Goal: Share content: Share content

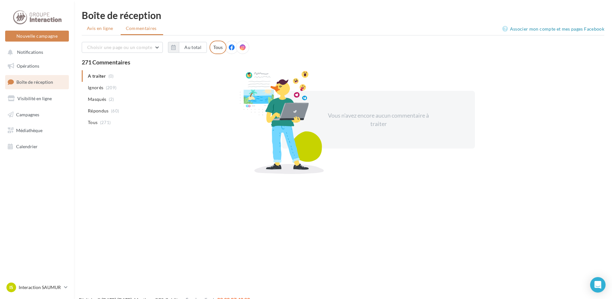
click at [96, 26] on span "Avis en ligne" at bounding box center [100, 28] width 26 height 6
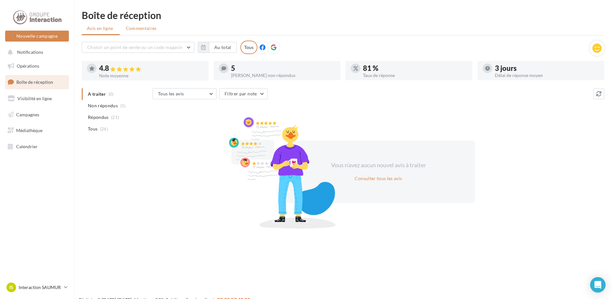
click at [129, 25] on span "Commentaires" at bounding box center [141, 28] width 31 height 6
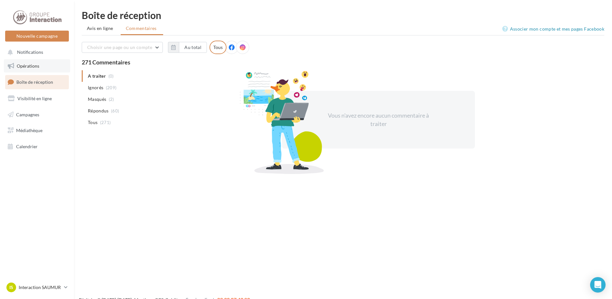
click at [29, 62] on link "Opérations" at bounding box center [37, 66] width 66 height 14
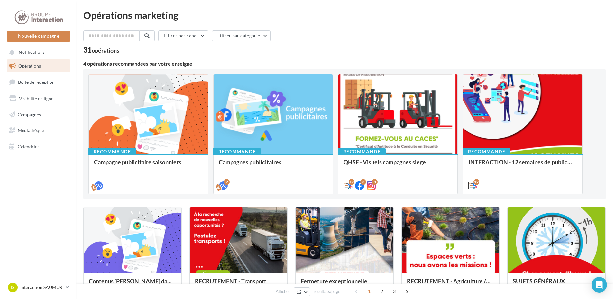
scroll to position [64, 0]
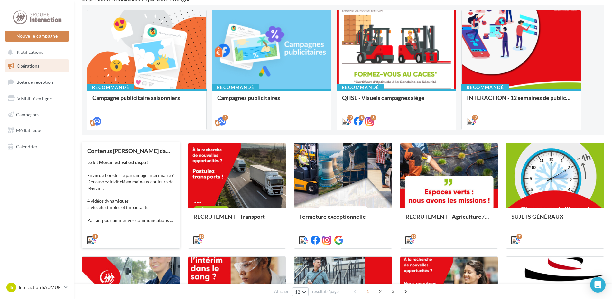
click at [130, 178] on div "Le kit Merciii estival est dispo ! Envie de booster le parrainage intérimaire ?…" at bounding box center [131, 191] width 88 height 64
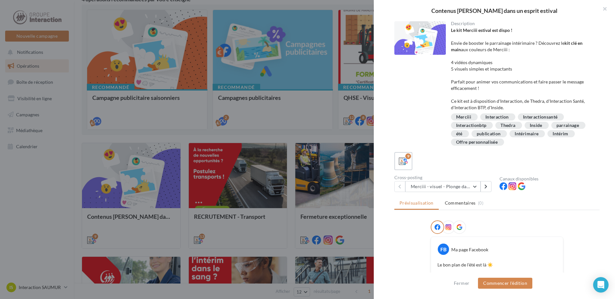
scroll to position [97, 0]
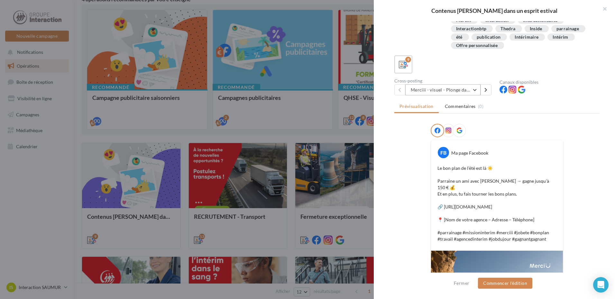
click at [457, 90] on button "Merciii - visuel - Plonge dans le grand bain !" at bounding box center [442, 89] width 75 height 11
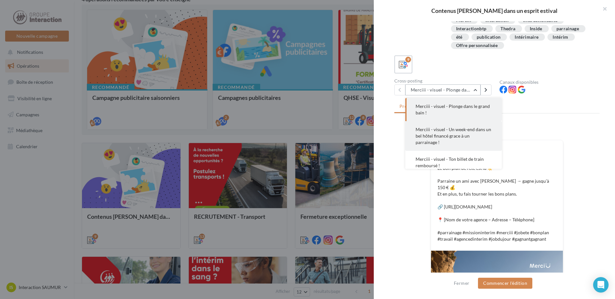
scroll to position [138, 0]
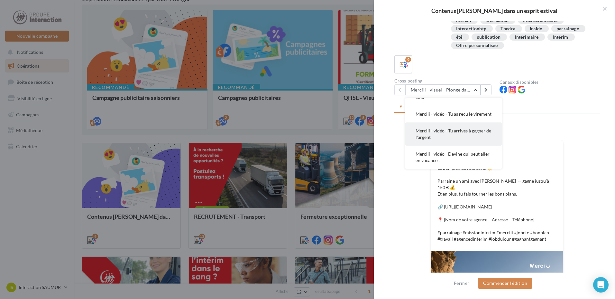
click at [452, 141] on button "Merciii - vidéo - Tu arrives à gagner de l'argent" at bounding box center [453, 133] width 97 height 23
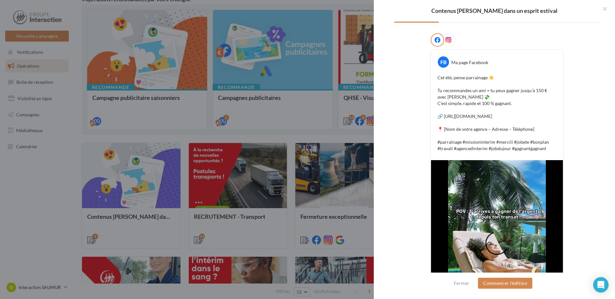
scroll to position [155, 0]
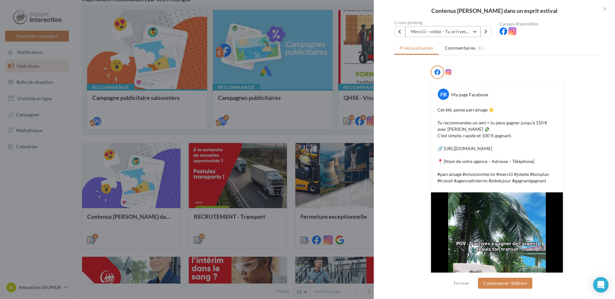
click at [431, 32] on button "Merciii - vidéo - Tu arrives à gagner de l'argent" at bounding box center [442, 31] width 75 height 11
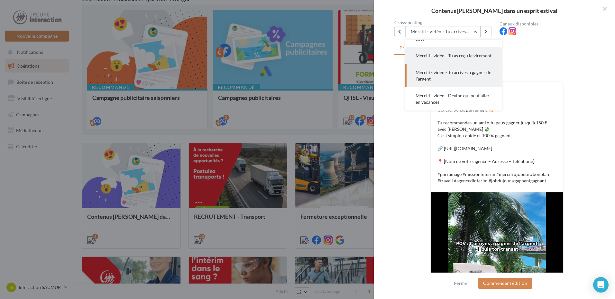
click at [439, 53] on span "Merciii - vidéo - Tu as reçu le virement" at bounding box center [454, 55] width 76 height 5
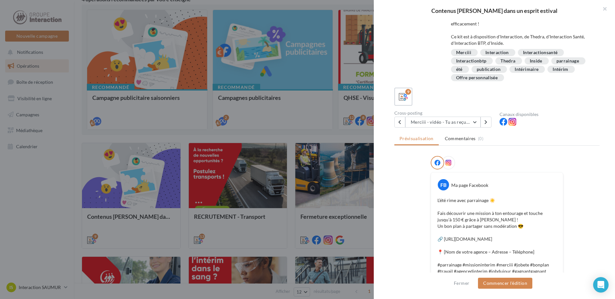
scroll to position [97, 0]
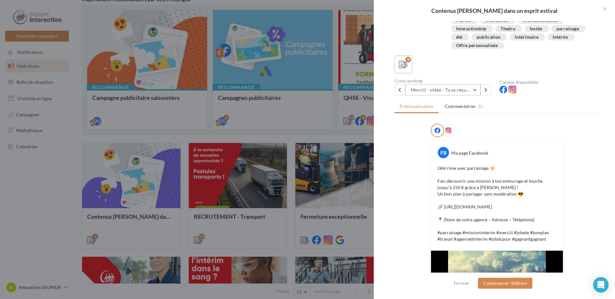
click at [462, 84] on button "Merciii - vidéo - Tu as reçu le virement" at bounding box center [442, 89] width 75 height 11
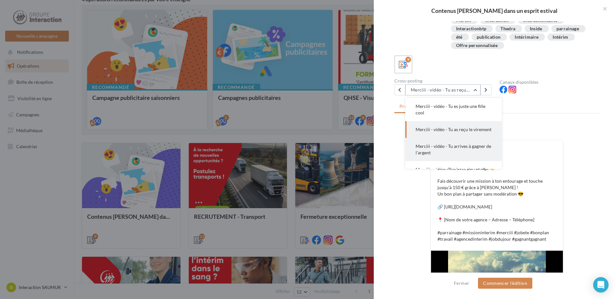
scroll to position [138, 0]
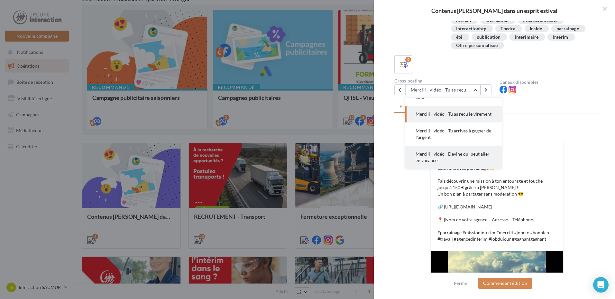
click at [457, 161] on button "Merciii - vidéo - Devine qui peut aller en vacances" at bounding box center [453, 156] width 97 height 23
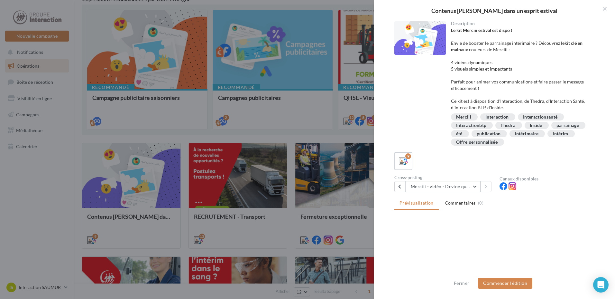
scroll to position [0, 0]
click at [453, 190] on button "Merciii - vidéo - Devine qui peut aller en vacances" at bounding box center [442, 186] width 75 height 11
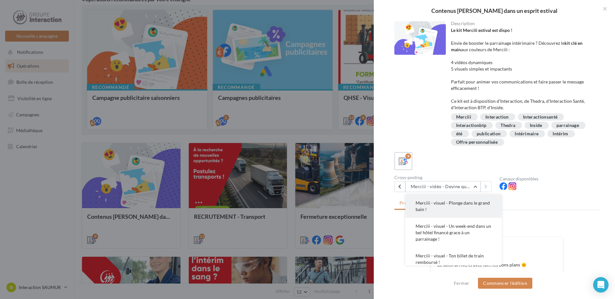
click at [453, 210] on button "Merciii - visuel - Plonge dans le grand bain !" at bounding box center [453, 205] width 97 height 23
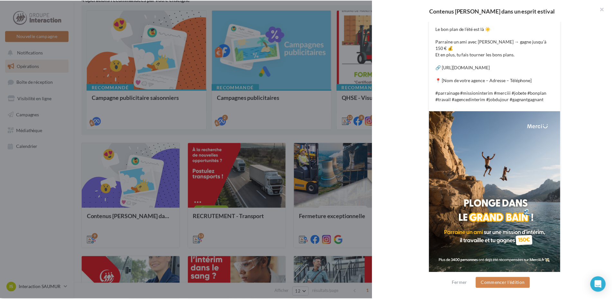
scroll to position [139, 0]
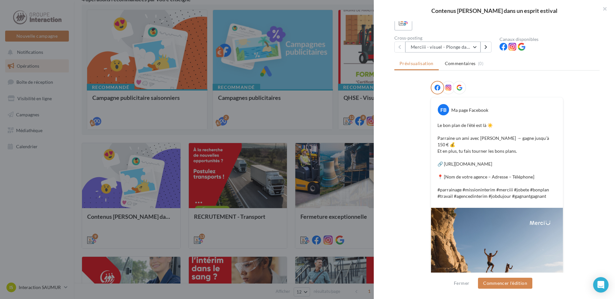
click at [451, 44] on button "Merciii - visuel - Plonge dans le grand bain !" at bounding box center [442, 47] width 75 height 11
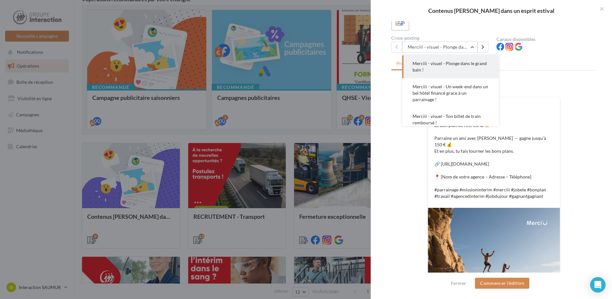
click at [6, 186] on div at bounding box center [306, 149] width 612 height 299
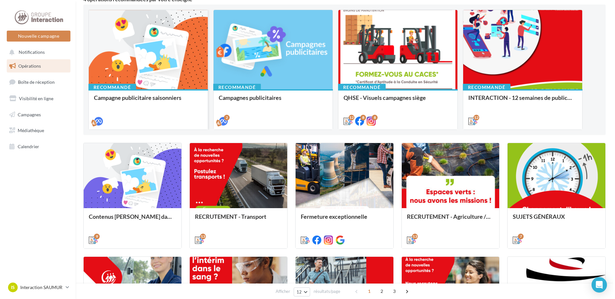
scroll to position [0, 0]
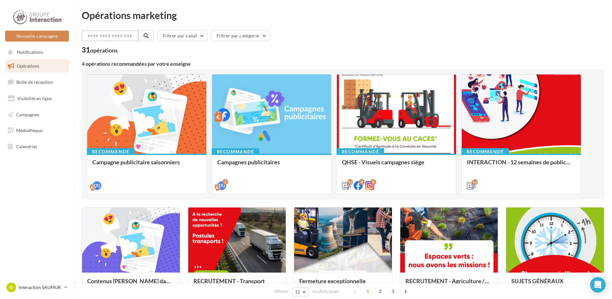
click at [120, 39] on input "text" at bounding box center [110, 35] width 57 height 11
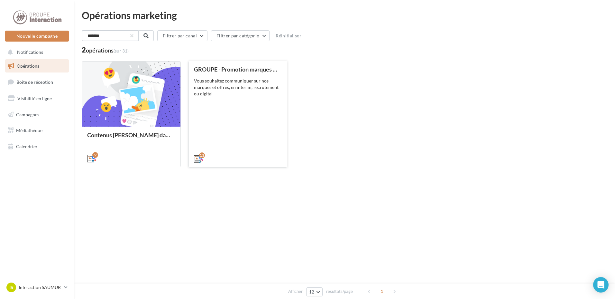
type input "*******"
click at [212, 107] on div "GROUPE - Promotion marques et offres Vous souhaitez communiquer sur nos marques…" at bounding box center [238, 113] width 88 height 95
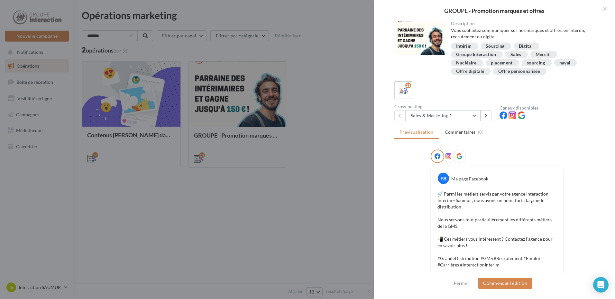
scroll to position [32, 0]
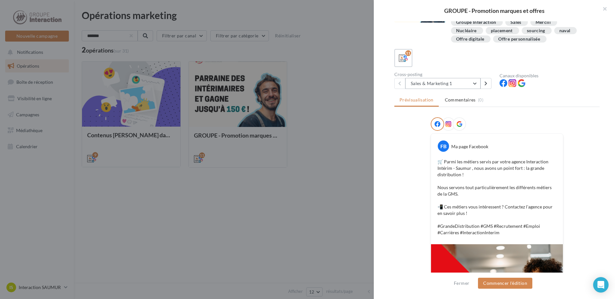
click at [468, 82] on button "Sales & Marketing 1" at bounding box center [442, 83] width 75 height 11
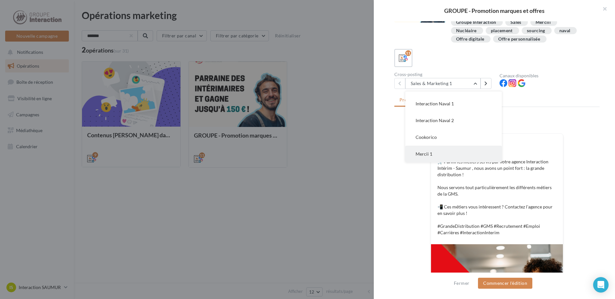
click at [453, 147] on button "Mercii 1" at bounding box center [453, 153] width 97 height 17
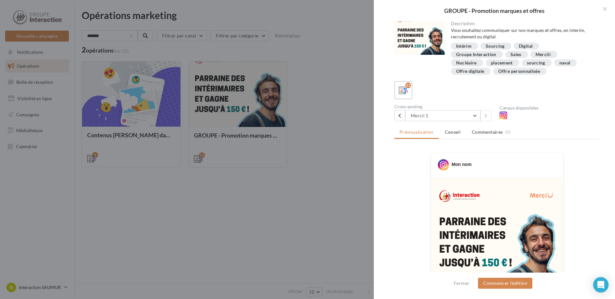
scroll to position [97, 0]
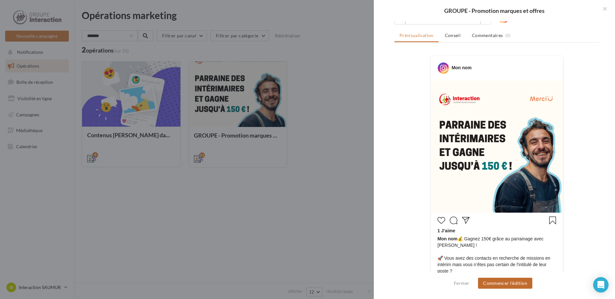
click at [501, 280] on button "Commencer l'édition" at bounding box center [505, 282] width 54 height 11
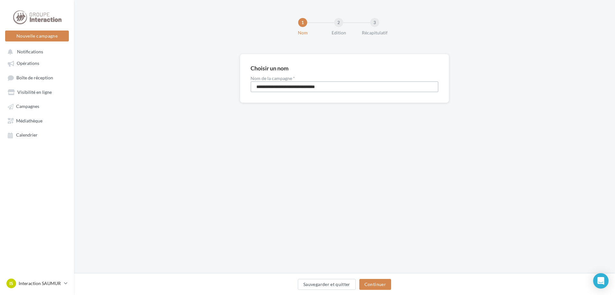
drag, startPoint x: 338, startPoint y: 88, endPoint x: 229, endPoint y: 91, distance: 109.7
click at [229, 91] on div "**********" at bounding box center [344, 88] width 541 height 69
type input "*******"
click at [378, 282] on button "Continuer" at bounding box center [375, 284] width 32 height 11
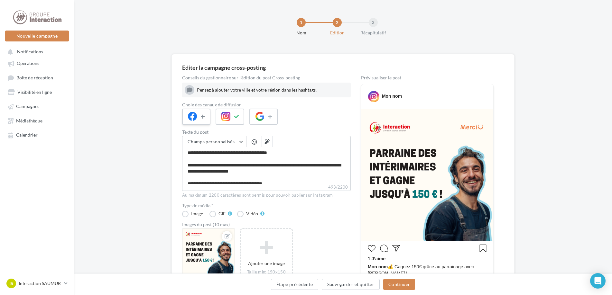
click at [201, 121] on button at bounding box center [203, 117] width 8 height 10
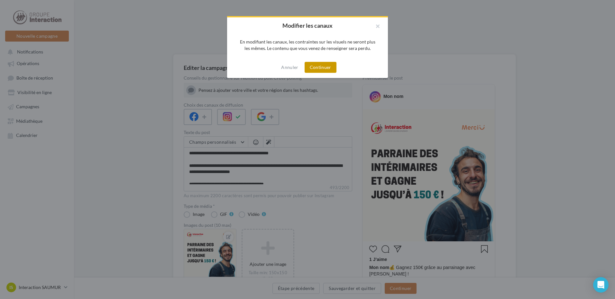
click at [313, 69] on button "Continuer" at bounding box center [321, 67] width 32 height 11
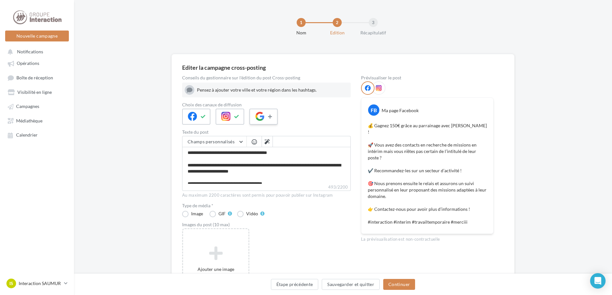
click at [270, 115] on icon at bounding box center [270, 117] width 5 height 5
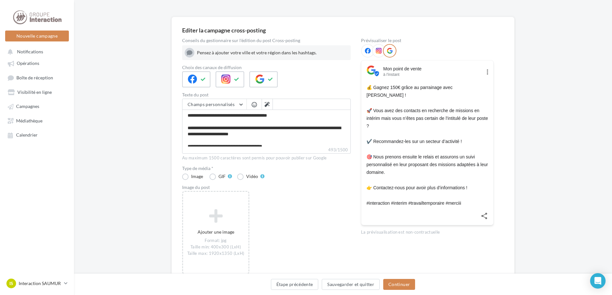
scroll to position [5, 0]
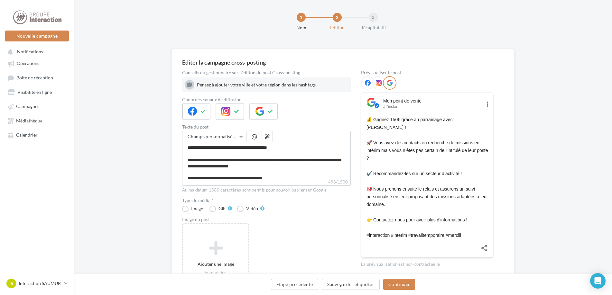
click at [368, 86] on span at bounding box center [368, 83] width 6 height 6
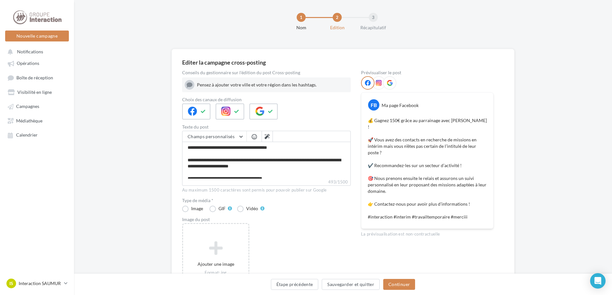
click at [377, 86] on icon at bounding box center [379, 83] width 6 height 6
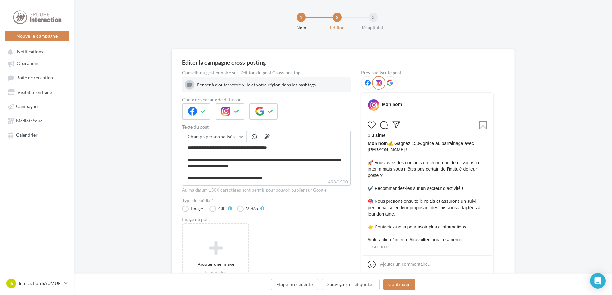
click at [386, 84] on div at bounding box center [390, 83] width 14 height 14
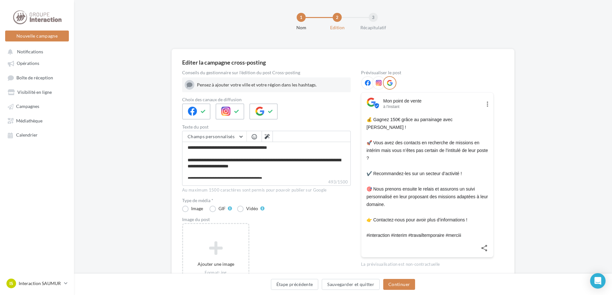
click at [364, 85] on div at bounding box center [368, 83] width 14 height 14
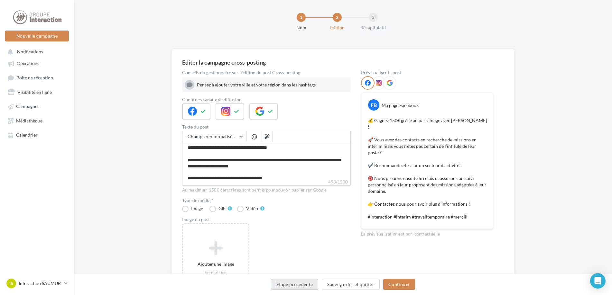
click at [292, 286] on button "Étape précédente" at bounding box center [295, 284] width 48 height 11
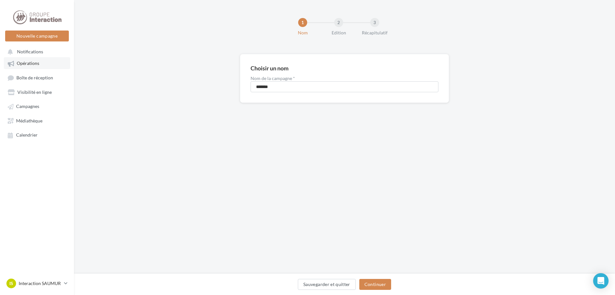
click at [48, 67] on link "Opérations" at bounding box center [37, 63] width 66 height 12
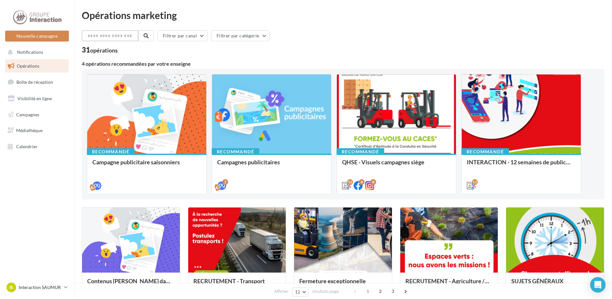
click at [105, 38] on input "text" at bounding box center [110, 35] width 57 height 11
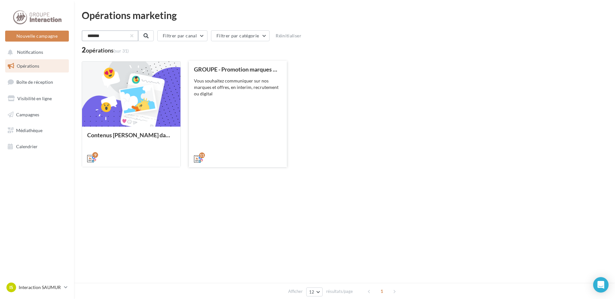
type input "*******"
click at [233, 118] on div "GROUPE - Promotion marques et offres Vous souhaitez communiquer sur nos marques…" at bounding box center [238, 113] width 88 height 95
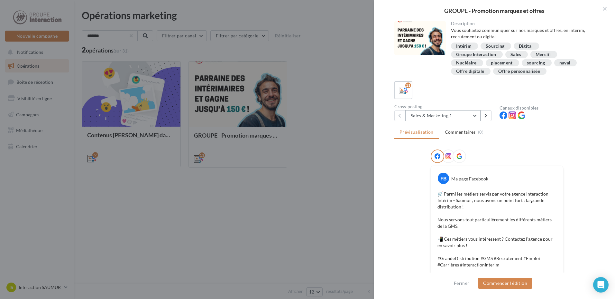
click at [451, 116] on button "Sales & Marketing 1" at bounding box center [442, 115] width 75 height 11
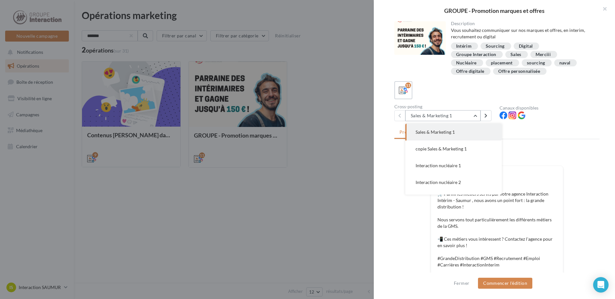
scroll to position [113, 0]
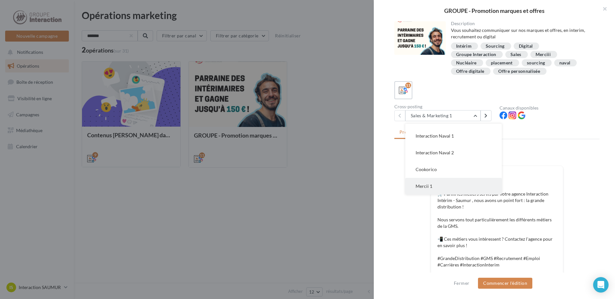
click at [435, 184] on button "Mercii 1" at bounding box center [453, 186] width 97 height 17
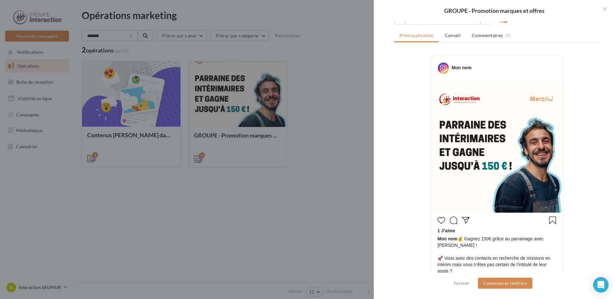
scroll to position [64, 0]
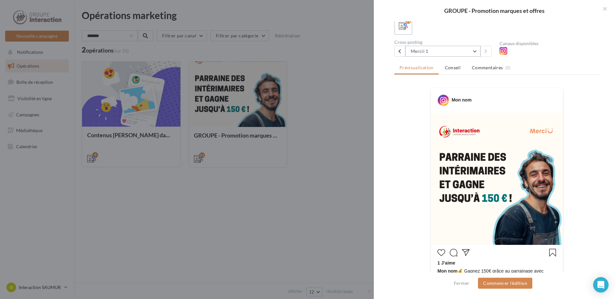
click at [467, 50] on button "Mercii 1" at bounding box center [442, 51] width 75 height 11
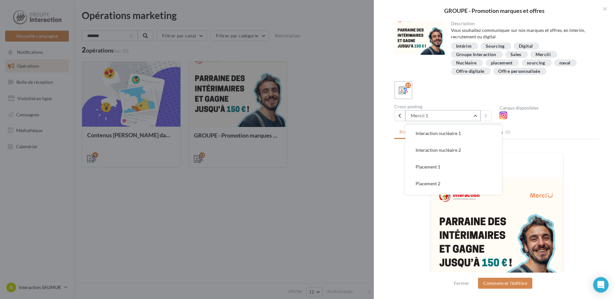
scroll to position [113, 0]
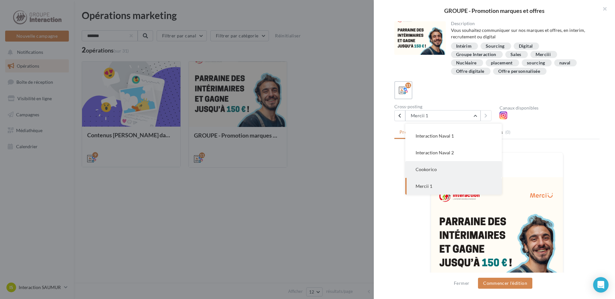
click at [448, 164] on button "Cookorico" at bounding box center [453, 169] width 97 height 17
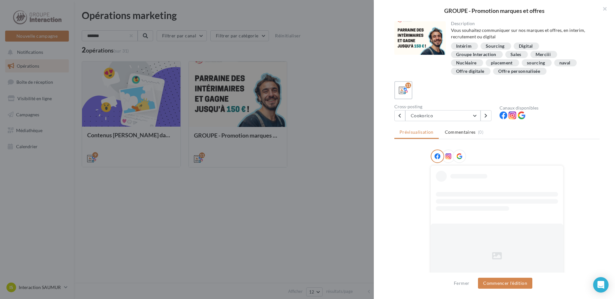
scroll to position [22, 0]
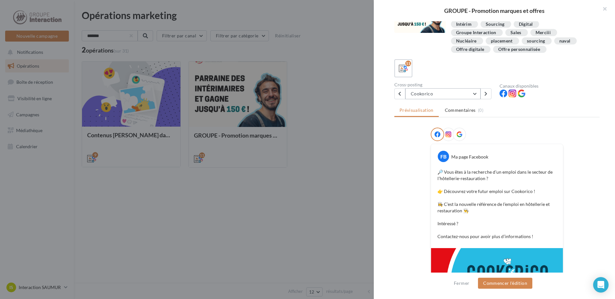
click at [464, 90] on button "Cookorico" at bounding box center [442, 93] width 75 height 11
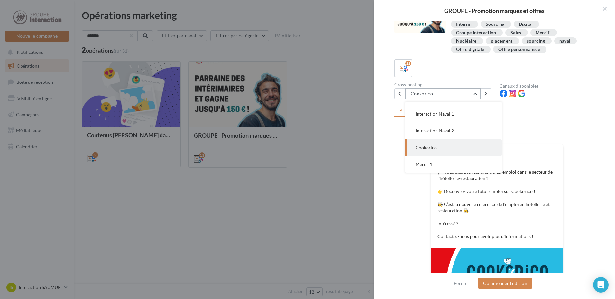
scroll to position [132, 0]
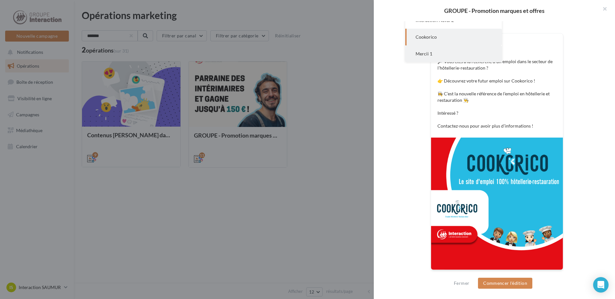
click at [443, 51] on button "Mercii 1" at bounding box center [453, 53] width 97 height 17
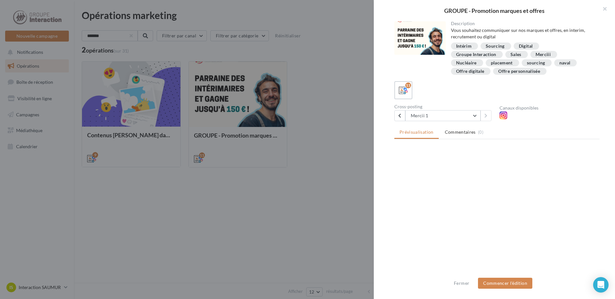
scroll to position [0, 0]
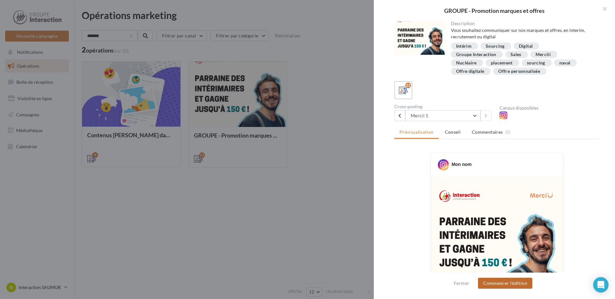
click at [507, 280] on button "Commencer l'édition" at bounding box center [505, 282] width 54 height 11
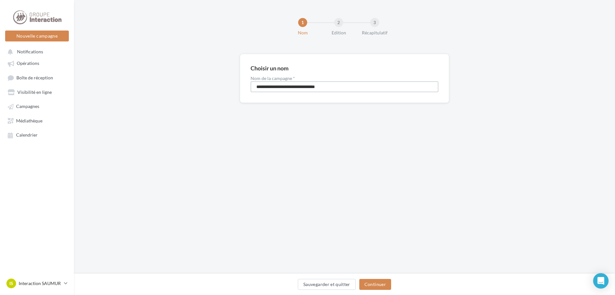
drag, startPoint x: 332, startPoint y: 87, endPoint x: 257, endPoint y: 96, distance: 75.9
click at [257, 96] on div "**********" at bounding box center [344, 78] width 209 height 49
click at [327, 84] on input "**********" at bounding box center [345, 86] width 188 height 11
click at [322, 87] on input "**********" at bounding box center [345, 86] width 188 height 11
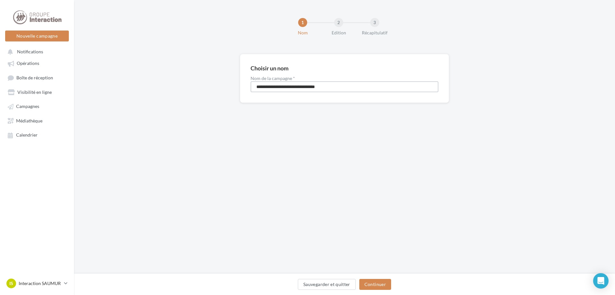
click at [322, 87] on input "**********" at bounding box center [345, 86] width 188 height 11
click at [323, 87] on input "**********" at bounding box center [345, 86] width 188 height 11
type input "*******"
click at [363, 286] on button "Continuer" at bounding box center [375, 284] width 32 height 11
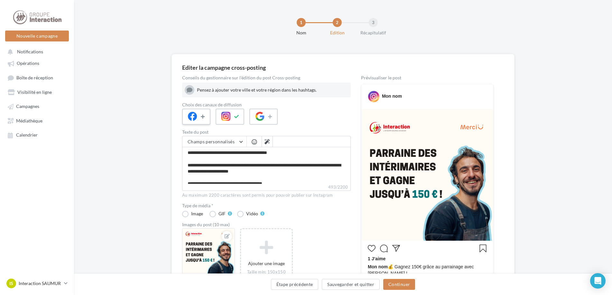
click at [207, 115] on button at bounding box center [203, 117] width 8 height 10
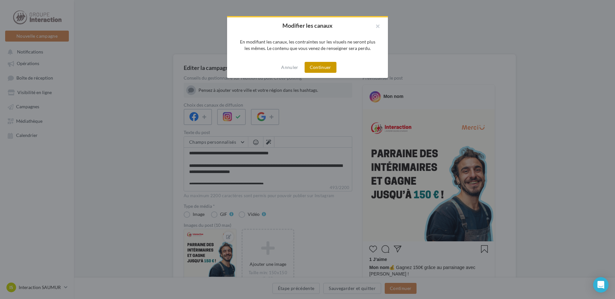
click at [315, 69] on button "Continuer" at bounding box center [321, 67] width 32 height 11
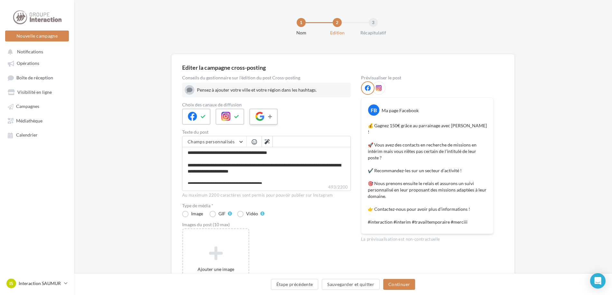
click at [271, 116] on icon at bounding box center [270, 117] width 5 height 5
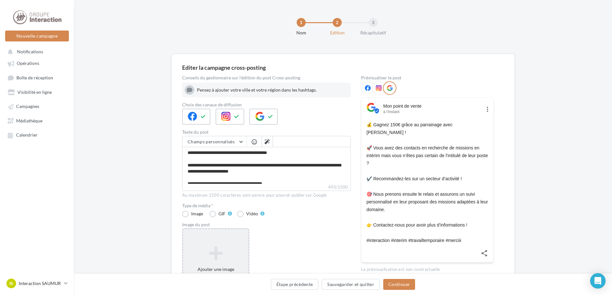
click at [227, 245] on div "Ajouter une image Format: jpg Taille min: 400x300 (LxH) Taille max: 1920x1350 (…" at bounding box center [215, 270] width 65 height 54
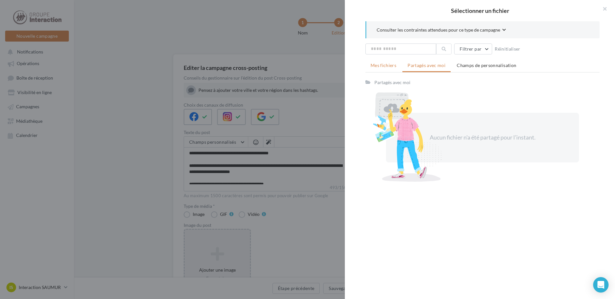
click at [386, 64] on span "Mes fichiers" at bounding box center [384, 64] width 26 height 5
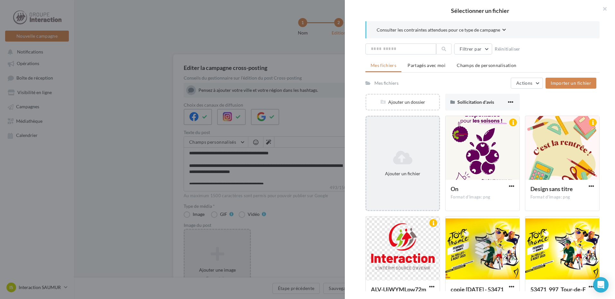
click at [402, 135] on div "Ajouter un fichier" at bounding box center [402, 162] width 75 height 95
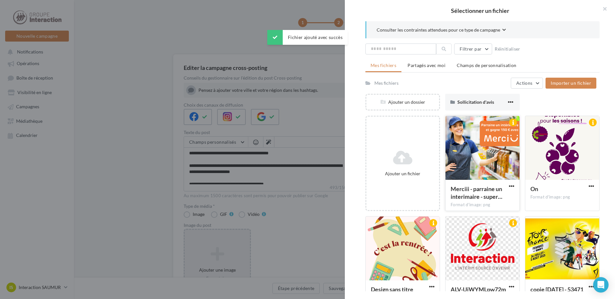
click at [495, 156] on div at bounding box center [483, 148] width 74 height 64
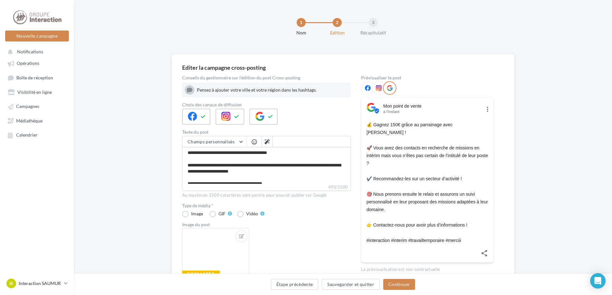
scroll to position [32, 0]
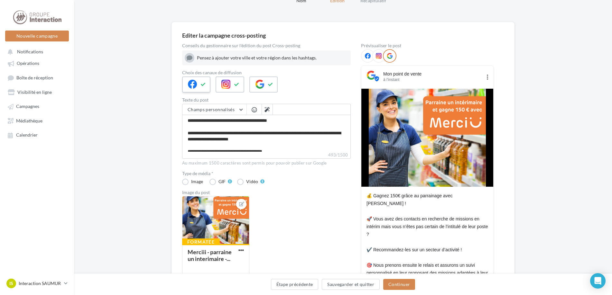
click at [193, 88] on icon at bounding box center [192, 84] width 9 height 9
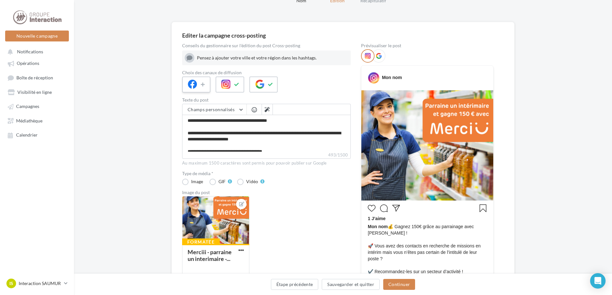
click at [199, 85] on div at bounding box center [196, 85] width 28 height 16
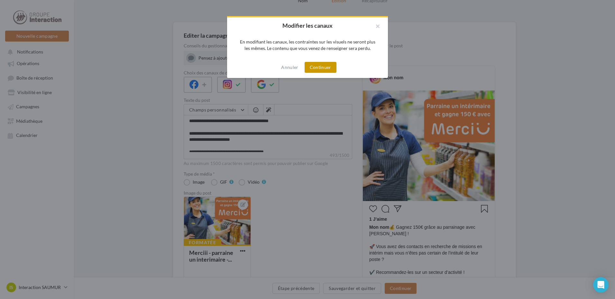
click at [315, 68] on button "Continuer" at bounding box center [321, 67] width 32 height 11
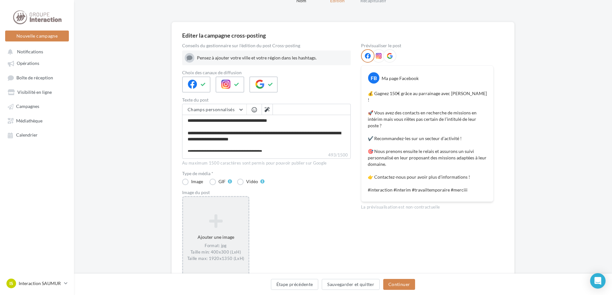
click at [238, 222] on icon at bounding box center [216, 221] width 60 height 15
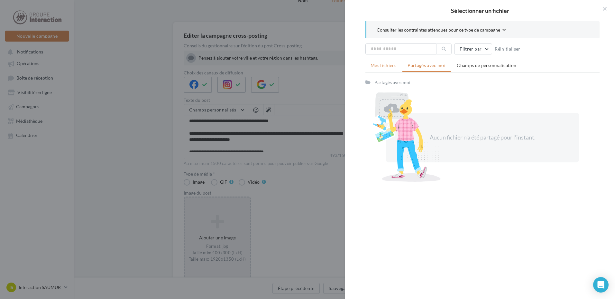
click at [370, 68] on li "Mes fichiers" at bounding box center [383, 66] width 36 height 12
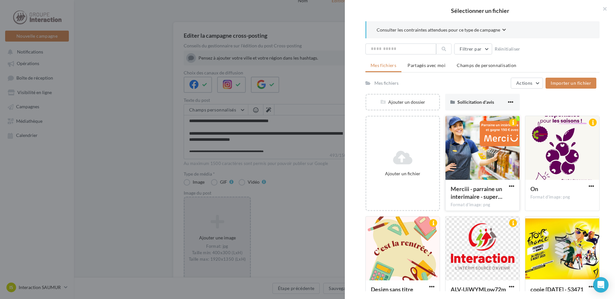
click at [482, 152] on div at bounding box center [483, 148] width 74 height 64
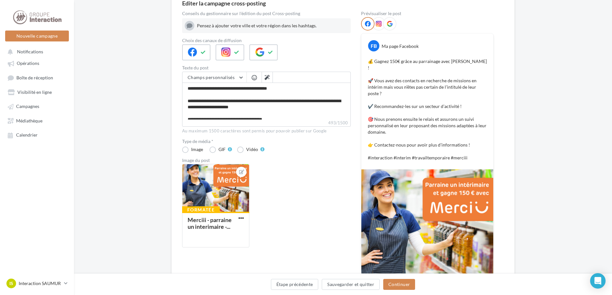
scroll to position [49, 0]
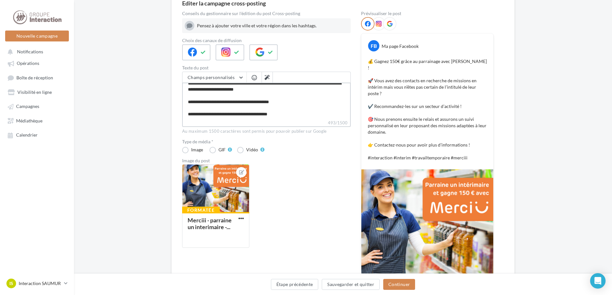
click at [288, 102] on textarea "**********" at bounding box center [266, 101] width 169 height 37
type textarea "**********"
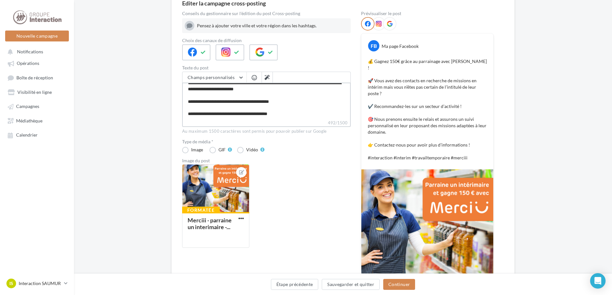
type textarea "**********"
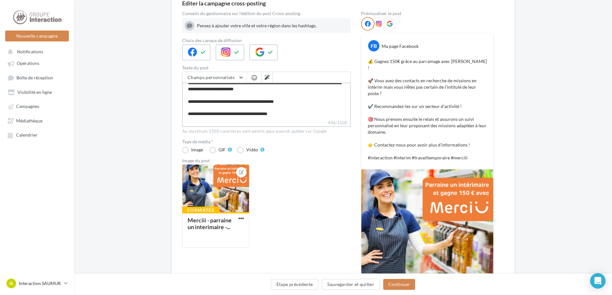
type textarea "**********"
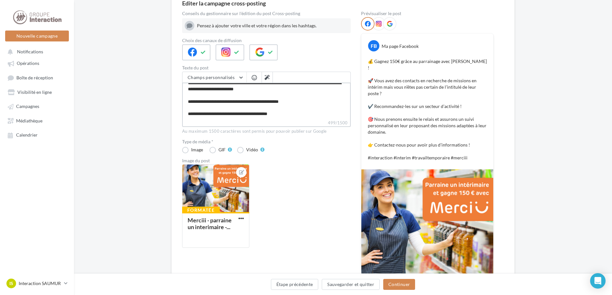
type textarea "**********"
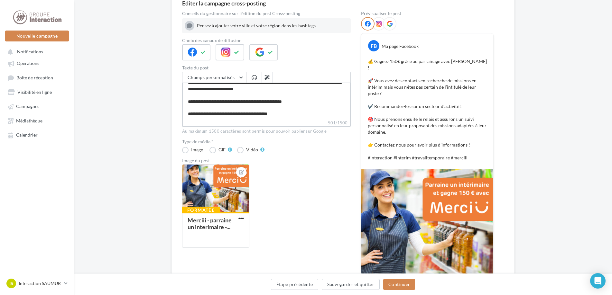
type textarea "**********"
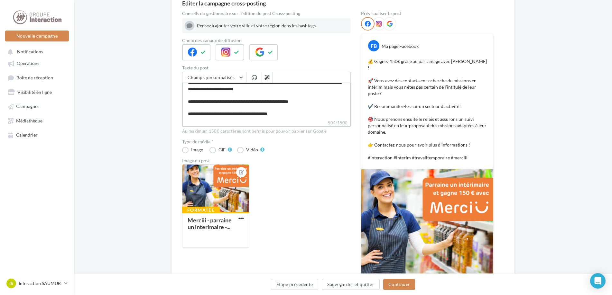
type textarea "**********"
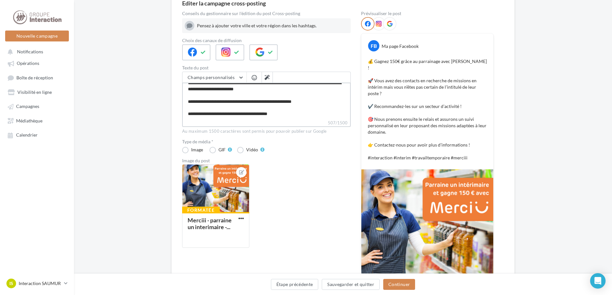
type textarea "**********"
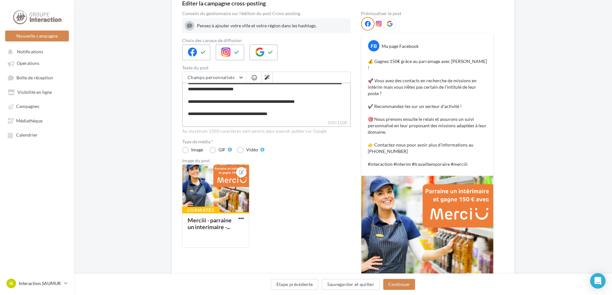
type textarea "**********"
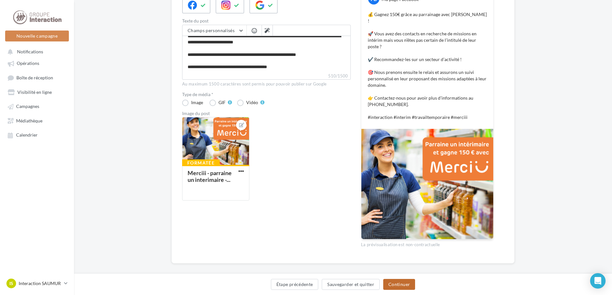
click at [406, 289] on button "Continuer" at bounding box center [399, 284] width 32 height 11
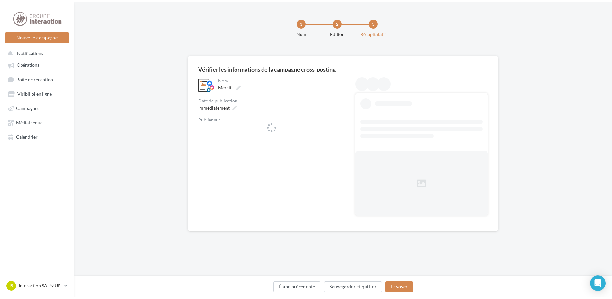
scroll to position [0, 0]
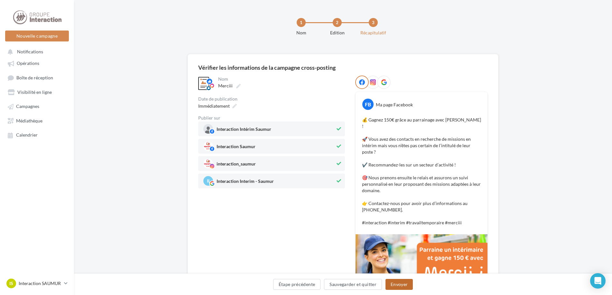
click at [395, 283] on button "Envoyer" at bounding box center [398, 284] width 27 height 11
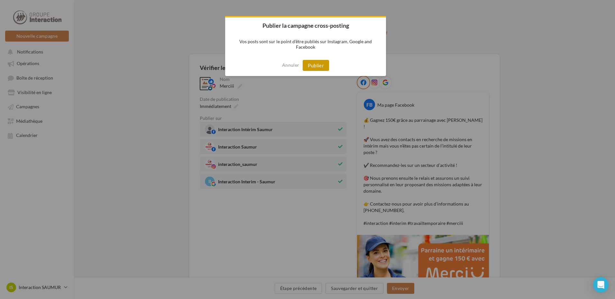
click at [321, 60] on button "Publier" at bounding box center [316, 65] width 26 height 11
